Goal: Find specific page/section: Find specific page/section

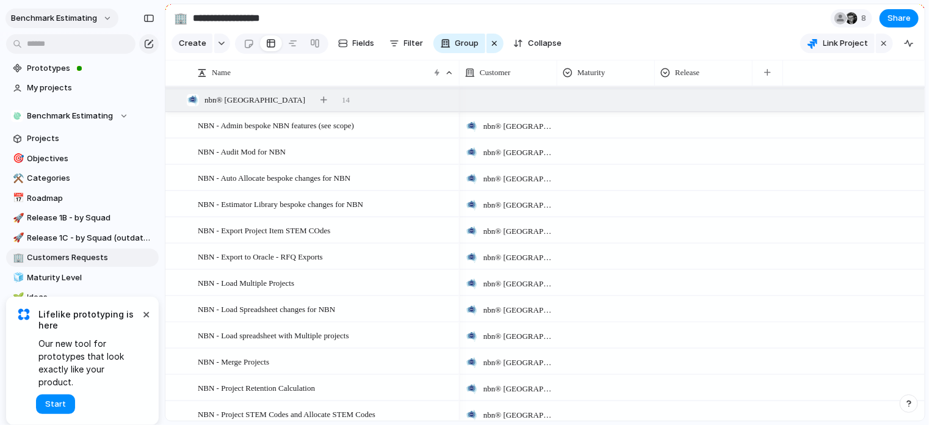
click at [106, 16] on button "Benchmark Estimating" at bounding box center [61, 19] width 113 height 20
click at [56, 48] on span "Settings" at bounding box center [45, 46] width 34 height 12
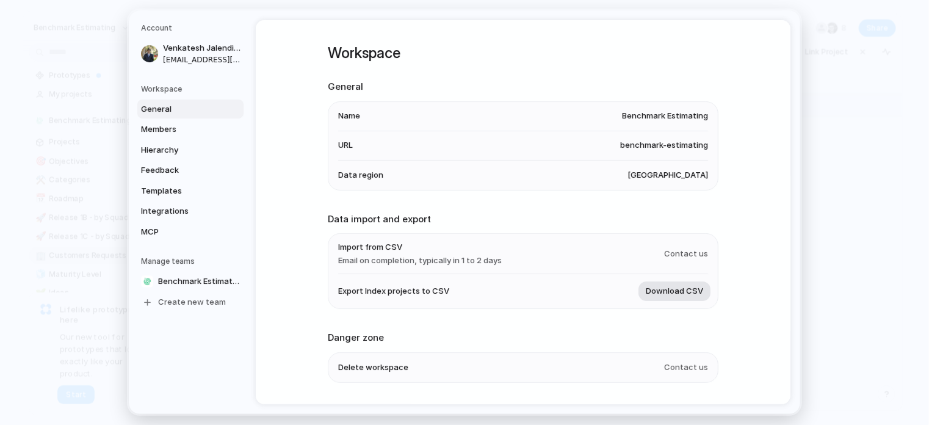
click at [678, 290] on span "Download CSV" at bounding box center [674, 292] width 57 height 12
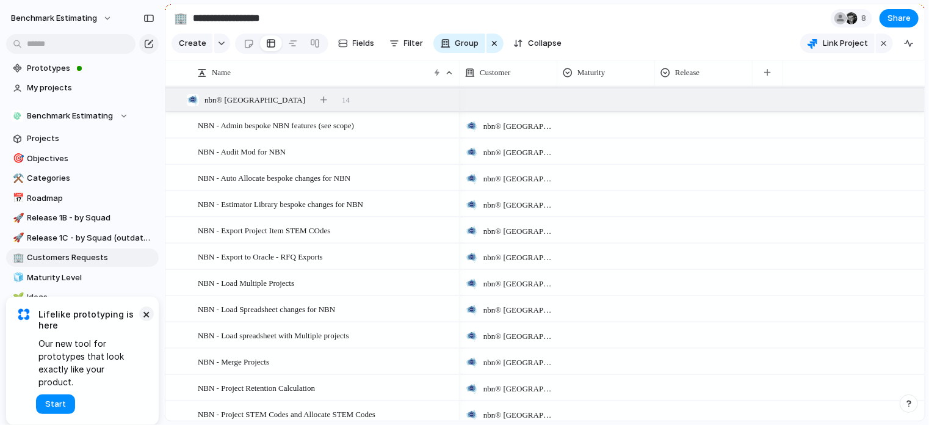
click at [141, 321] on button "×" at bounding box center [146, 314] width 15 height 15
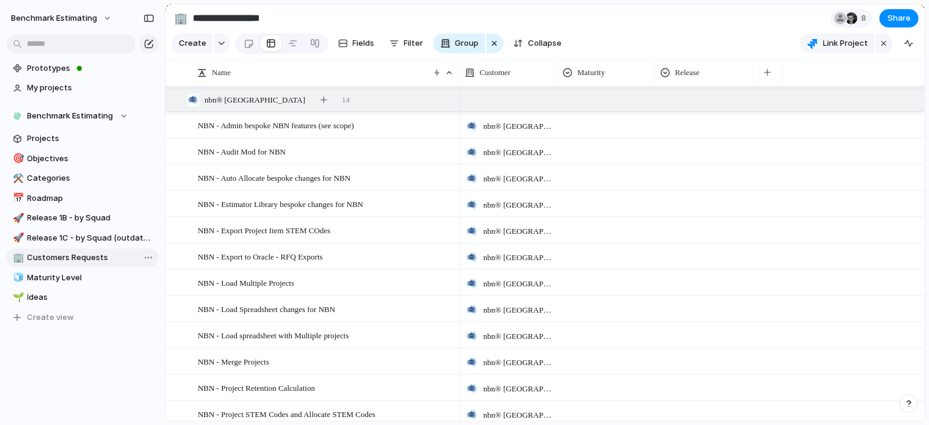
click at [56, 258] on span "Customers Requests" at bounding box center [90, 258] width 127 height 12
click at [484, 133] on span "nbn® [GEOGRAPHIC_DATA]" at bounding box center [518, 126] width 68 height 12
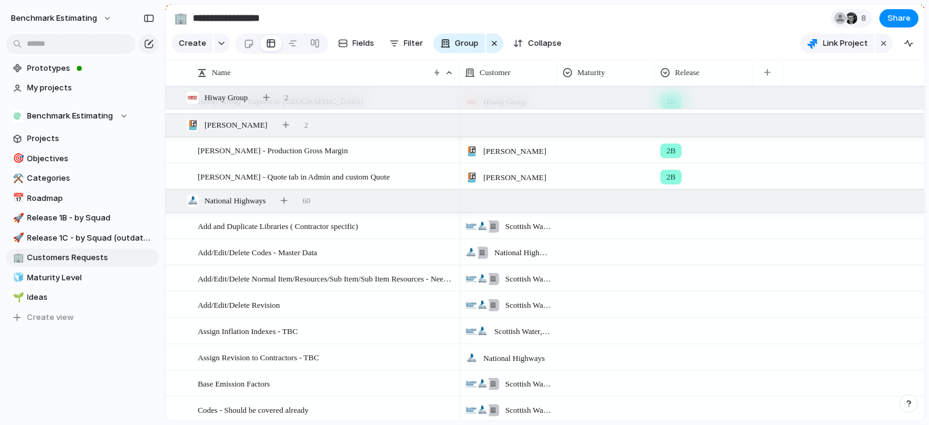
scroll to position [1973, 0]
click at [510, 259] on span "National Highways , TfNSW" at bounding box center [523, 253] width 57 height 12
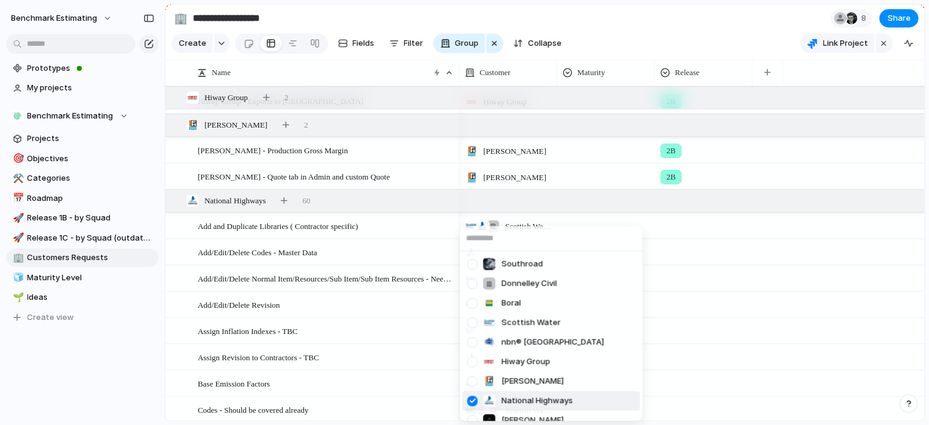
click at [508, 396] on span "National Highways" at bounding box center [537, 401] width 71 height 12
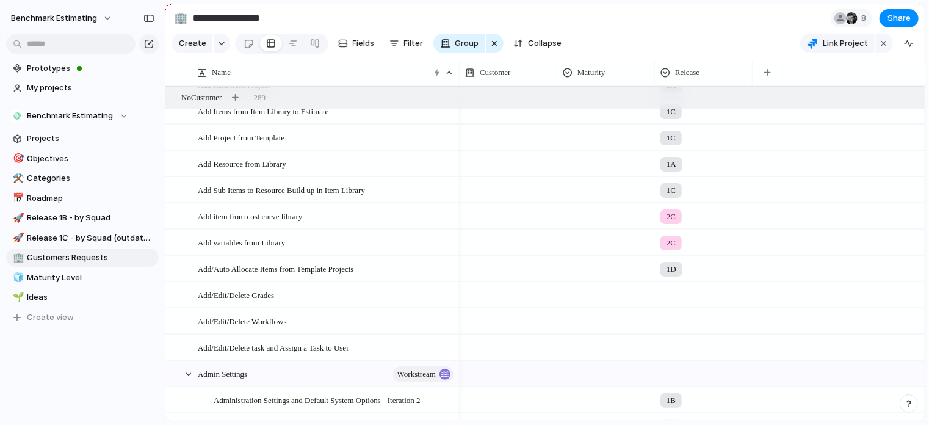
scroll to position [6690, 0]
